Goal: Transaction & Acquisition: Purchase product/service

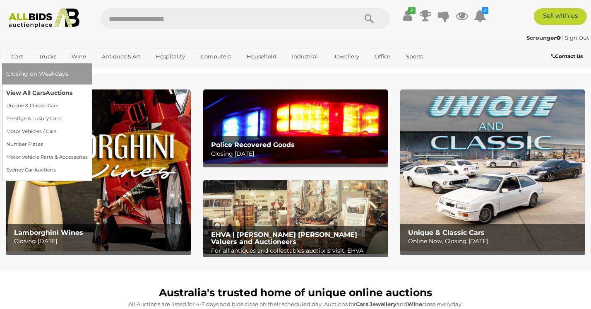
click at [38, 95] on link "View All Cars Auctions" at bounding box center [46, 92] width 81 height 13
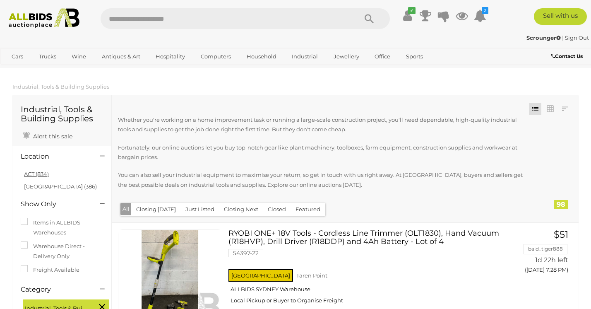
click at [34, 176] on link "ACT (834)" at bounding box center [36, 173] width 25 height 7
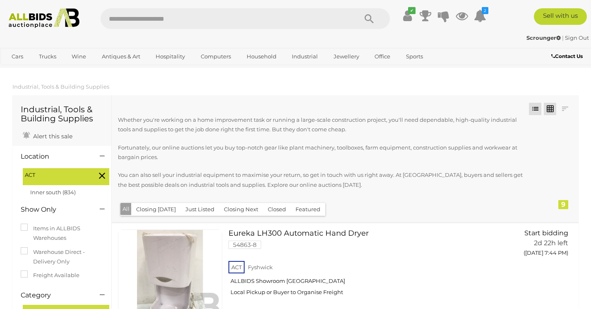
click at [549, 108] on link at bounding box center [549, 109] width 12 height 12
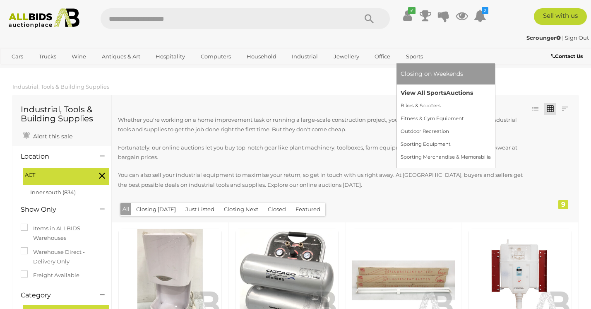
click at [416, 92] on link "View All Sports Auctions" at bounding box center [445, 92] width 90 height 13
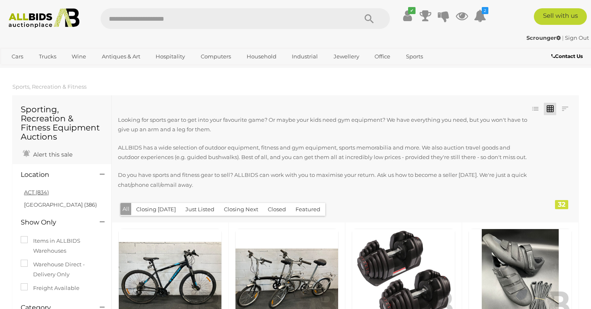
click at [29, 195] on link "ACT (834)" at bounding box center [36, 192] width 25 height 7
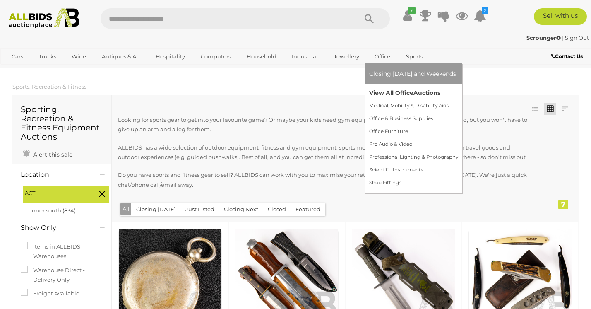
click at [390, 92] on link "View All Office Auctions" at bounding box center [413, 92] width 89 height 13
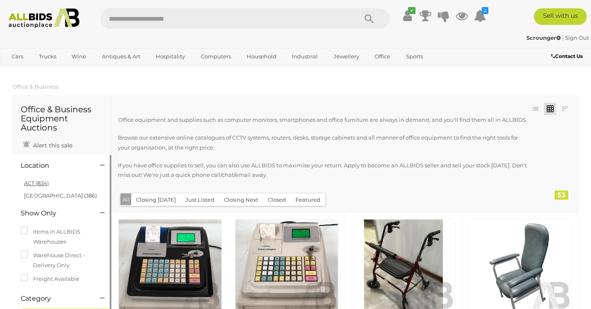
click at [40, 184] on link "ACT (834)" at bounding box center [36, 182] width 25 height 7
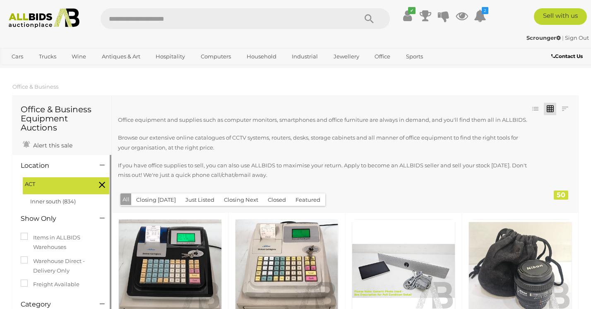
click at [429, 191] on div at bounding box center [326, 191] width 416 height 2
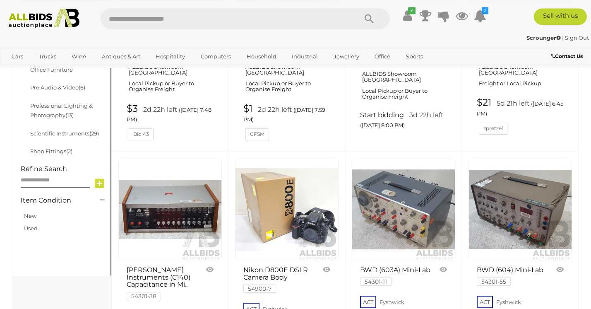
scroll to position [417, 0]
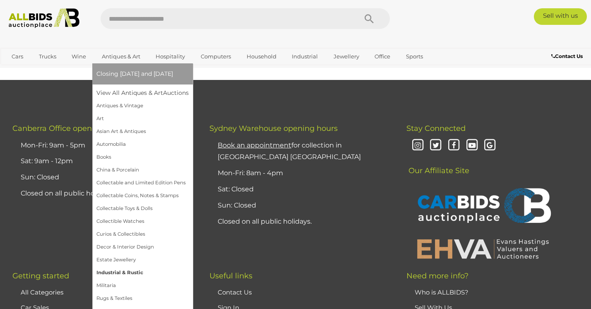
click at [115, 273] on link "Industrial & Rustic" at bounding box center [142, 272] width 92 height 13
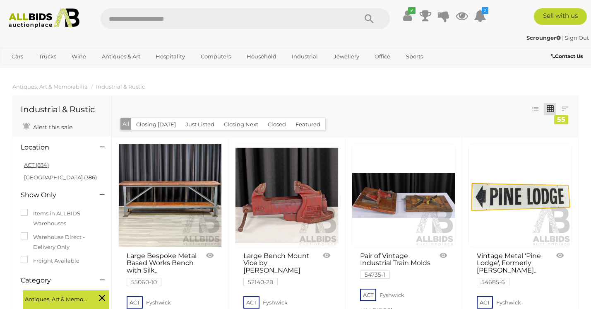
click at [36, 165] on link "ACT (834)" at bounding box center [36, 164] width 25 height 7
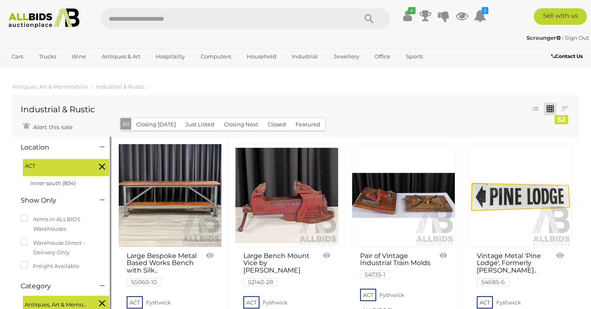
click at [467, 120] on div "Closing First Closing Last Lowest Bid Highest Bid Item Name A-Z Item Name Z-A A…" at bounding box center [345, 116] width 467 height 42
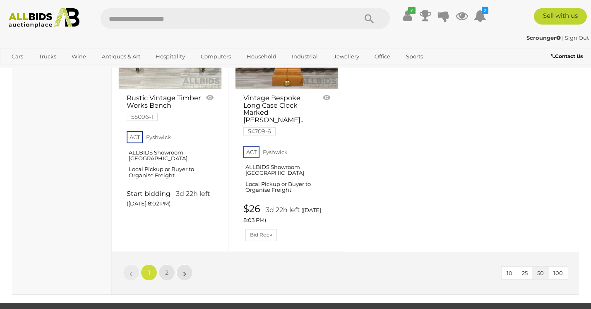
scroll to position [3335, 0]
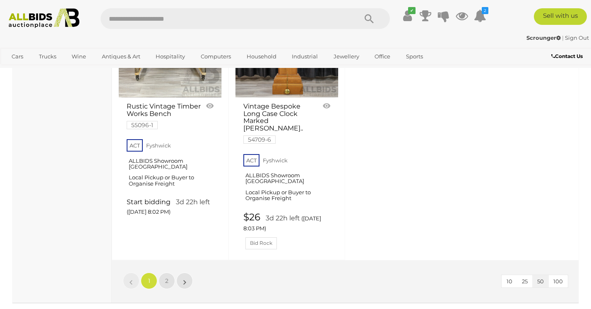
click at [243, 212] on link "$26 3d 22h left (Tuesday 8:03 PM) Bid Rock" at bounding box center [287, 230] width 89 height 37
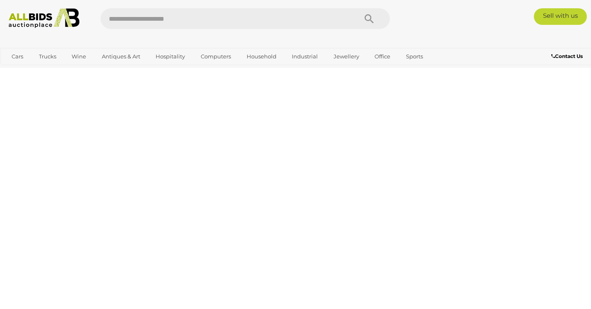
click at [239, 150] on body "< Vintage Bespoke Long Case Clock - Lot 1624268 | ALLBIDS | !" at bounding box center [295, 154] width 591 height 309
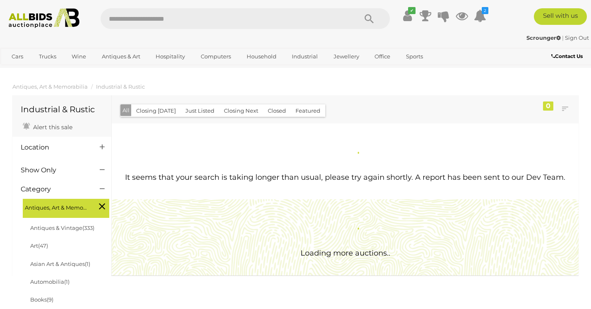
click at [103, 145] on icon at bounding box center [102, 147] width 5 height 8
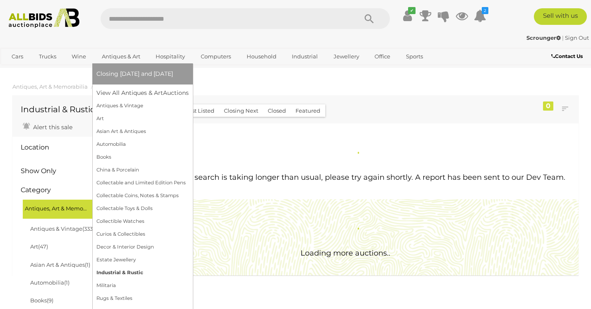
click at [120, 273] on link "Industrial & Rustic" at bounding box center [142, 272] width 92 height 13
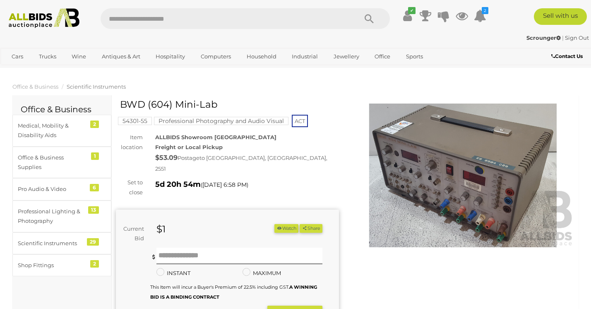
click at [426, 165] on img at bounding box center [462, 175] width 223 height 144
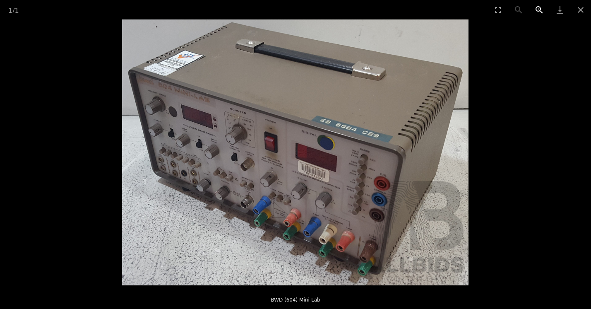
click at [536, 13] on button "Zoom in" at bounding box center [539, 9] width 21 height 19
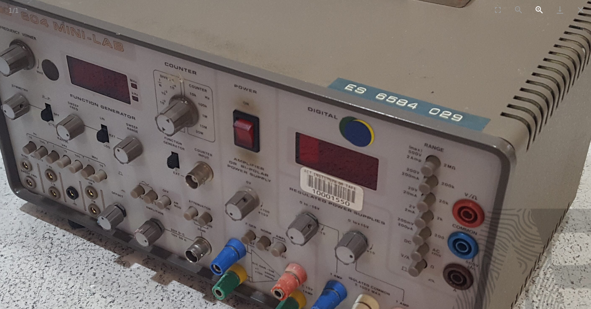
click at [536, 13] on button "Zoom in" at bounding box center [539, 9] width 21 height 19
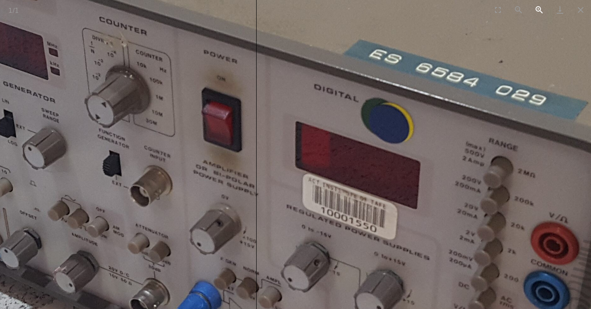
click at [536, 13] on button "Zoom in" at bounding box center [539, 9] width 21 height 19
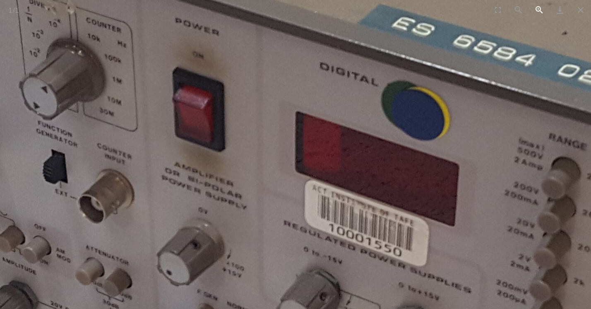
click at [536, 13] on button "Zoom in" at bounding box center [539, 9] width 21 height 19
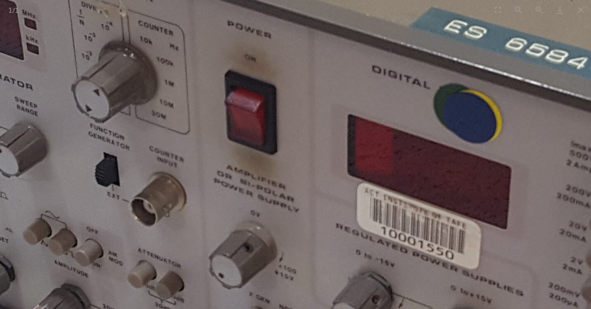
drag, startPoint x: 167, startPoint y: 132, endPoint x: 219, endPoint y: 134, distance: 52.2
click at [219, 134] on img at bounding box center [346, 152] width 1361 height 1044
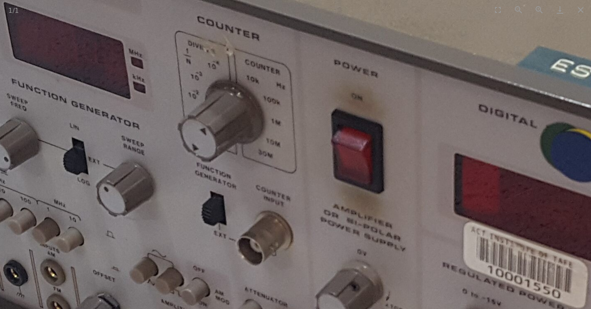
drag, startPoint x: 100, startPoint y: 57, endPoint x: 201, endPoint y: 96, distance: 108.5
click at [201, 96] on img at bounding box center [453, 191] width 1361 height 1044
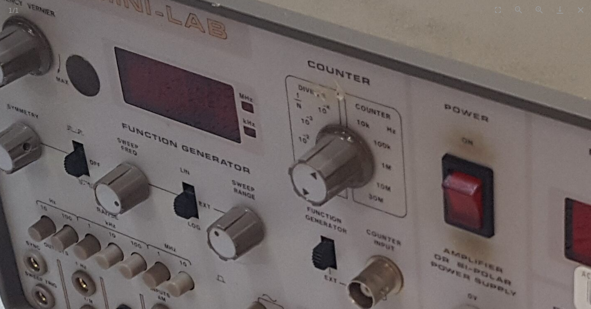
drag, startPoint x: 141, startPoint y: 57, endPoint x: 232, endPoint y: 98, distance: 99.2
click at [232, 98] on img at bounding box center [563, 235] width 1361 height 1044
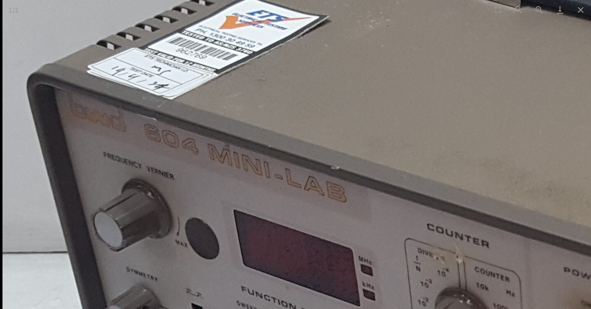
drag, startPoint x: 168, startPoint y: 53, endPoint x: 277, endPoint y: 211, distance: 191.8
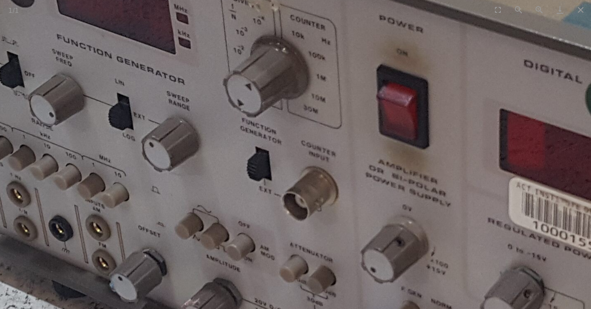
drag, startPoint x: 256, startPoint y: 228, endPoint x: 74, endPoint y: -43, distance: 326.7
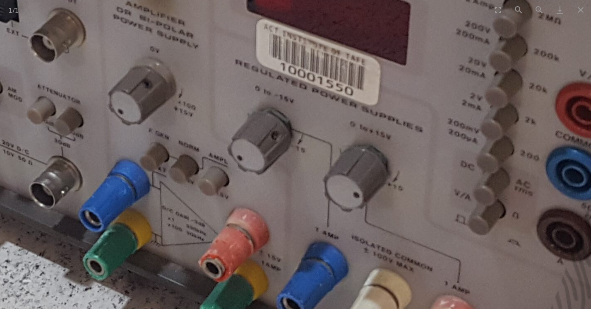
drag, startPoint x: 244, startPoint y: 103, endPoint x: -6, endPoint y: -49, distance: 291.7
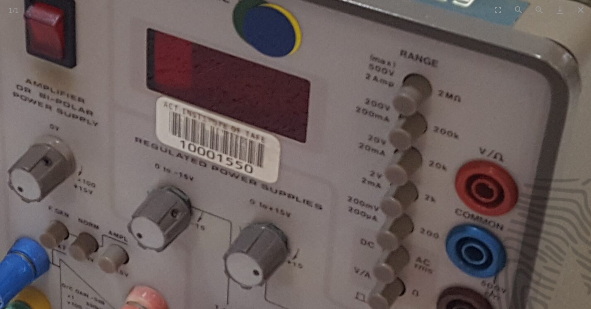
drag, startPoint x: 312, startPoint y: 229, endPoint x: 217, endPoint y: 309, distance: 123.9
click at [217, 308] on img at bounding box center [146, 66] width 1361 height 1044
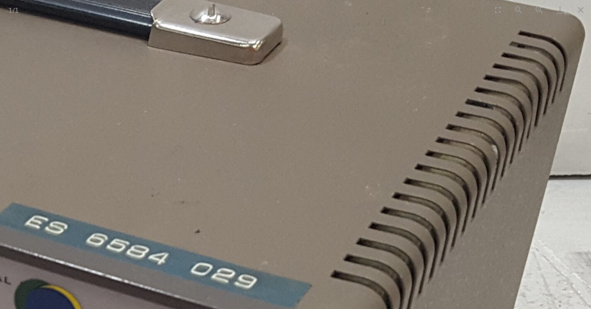
drag, startPoint x: 553, startPoint y: 28, endPoint x: 335, endPoint y: 309, distance: 355.2
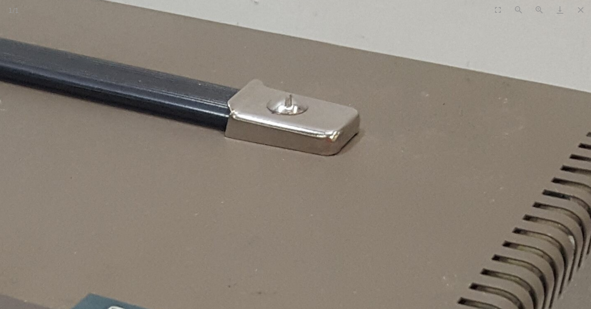
drag, startPoint x: 221, startPoint y: 204, endPoint x: 317, endPoint y: 243, distance: 103.5
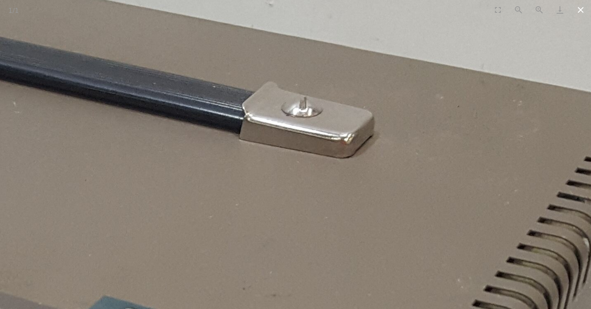
click at [581, 10] on button "Close gallery" at bounding box center [580, 9] width 21 height 19
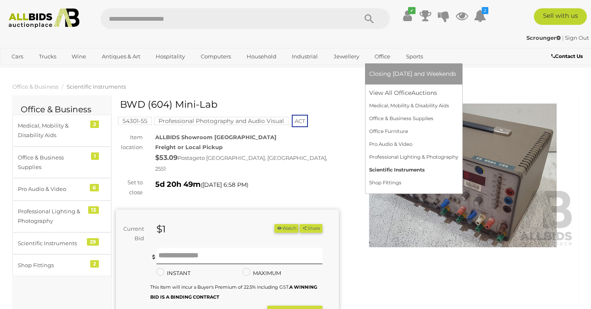
click at [382, 171] on link "Scientific Instruments" at bounding box center [413, 169] width 89 height 13
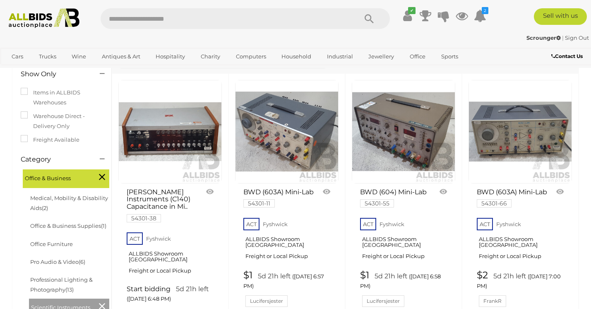
scroll to position [167, 0]
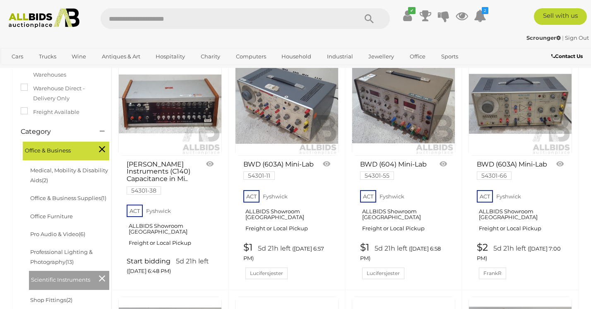
click at [297, 105] on link at bounding box center [286, 103] width 103 height 103
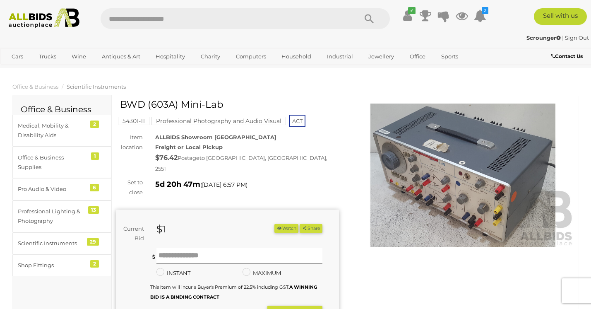
click at [458, 170] on img at bounding box center [462, 175] width 223 height 144
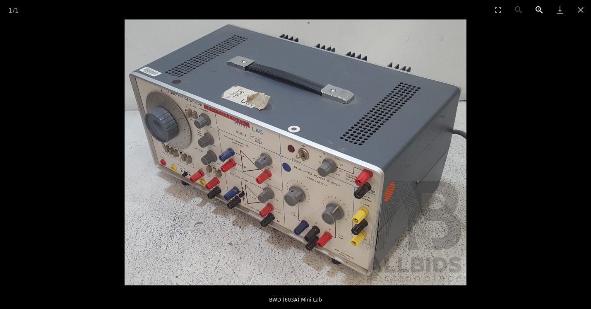
click at [537, 9] on button "Zoom in" at bounding box center [539, 9] width 21 height 19
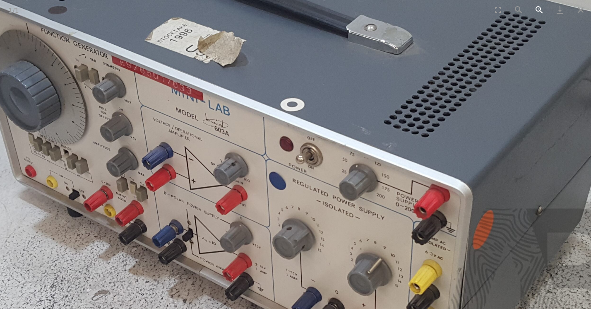
click at [537, 9] on button "Zoom in" at bounding box center [539, 9] width 21 height 19
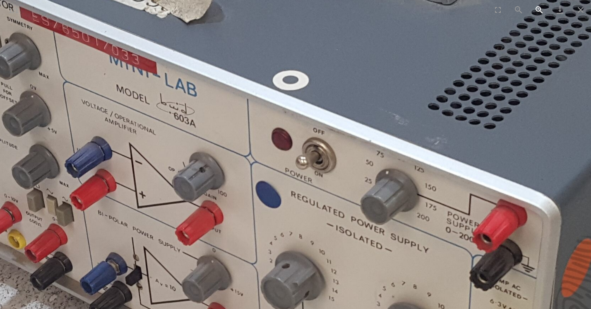
click at [537, 9] on button "Zoom in" at bounding box center [539, 9] width 21 height 19
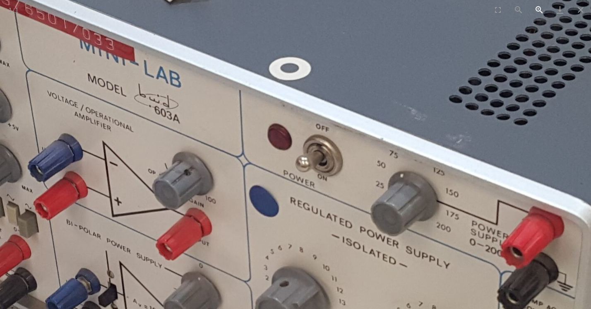
click at [537, 9] on button "Zoom in" at bounding box center [539, 9] width 21 height 19
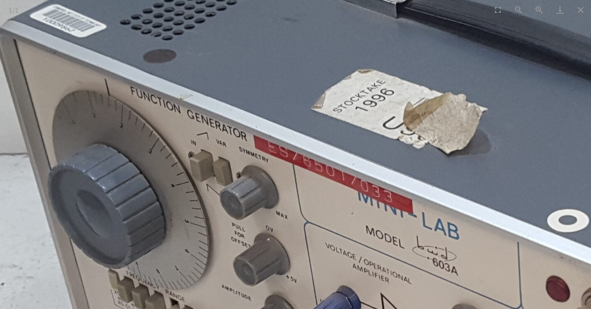
drag, startPoint x: 84, startPoint y: 60, endPoint x: 362, endPoint y: 212, distance: 316.7
click at [362, 212] on img at bounding box center [572, 302] width 1189 height 924
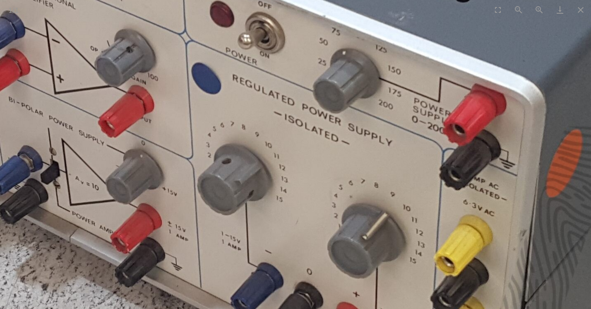
drag, startPoint x: 313, startPoint y: 268, endPoint x: -45, endPoint y: -28, distance: 464.4
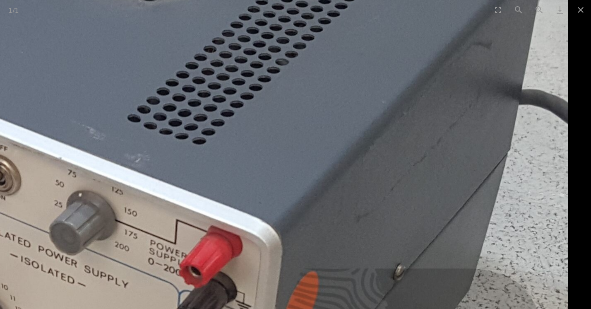
drag, startPoint x: 412, startPoint y: 151, endPoint x: 46, endPoint y: 309, distance: 398.7
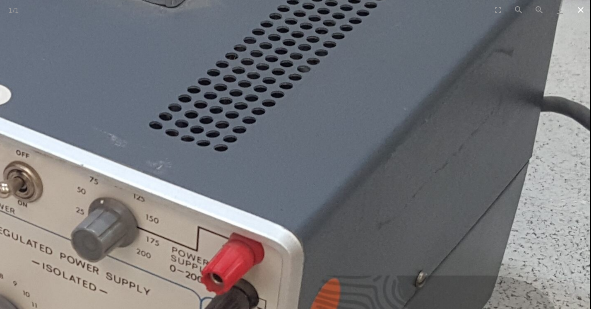
click at [580, 11] on button "Close gallery" at bounding box center [580, 9] width 21 height 19
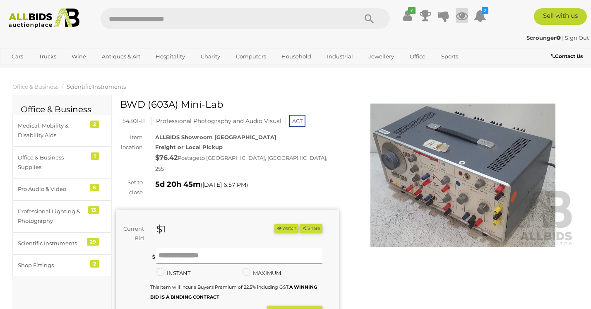
click at [463, 15] on icon at bounding box center [461, 15] width 12 height 15
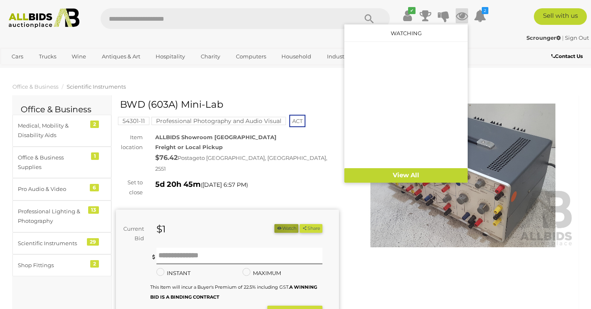
click at [287, 224] on button "Watch" at bounding box center [286, 228] width 24 height 9
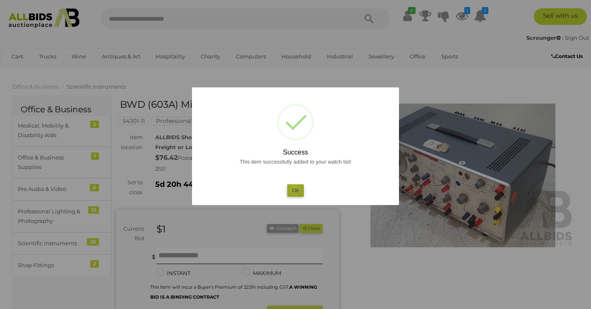
click at [294, 187] on button "Ok" at bounding box center [295, 190] width 17 height 12
